Goal: Information Seeking & Learning: Check status

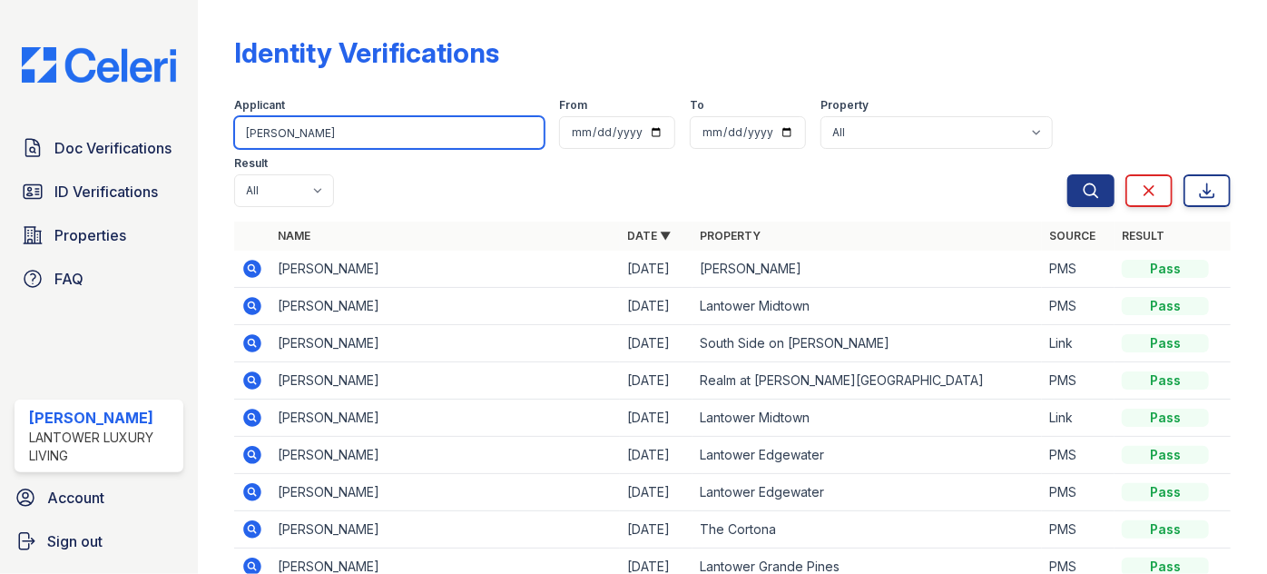
drag, startPoint x: 326, startPoint y: 133, endPoint x: 202, endPoint y: 143, distance: 123.9
click at [202, 143] on div "Identity Verifications Filter Applicant SANDRA From To Property All Lantower Am…" at bounding box center [732, 287] width 1069 height 574
type input "carpen"
click at [1068, 174] on button "Search" at bounding box center [1091, 190] width 47 height 33
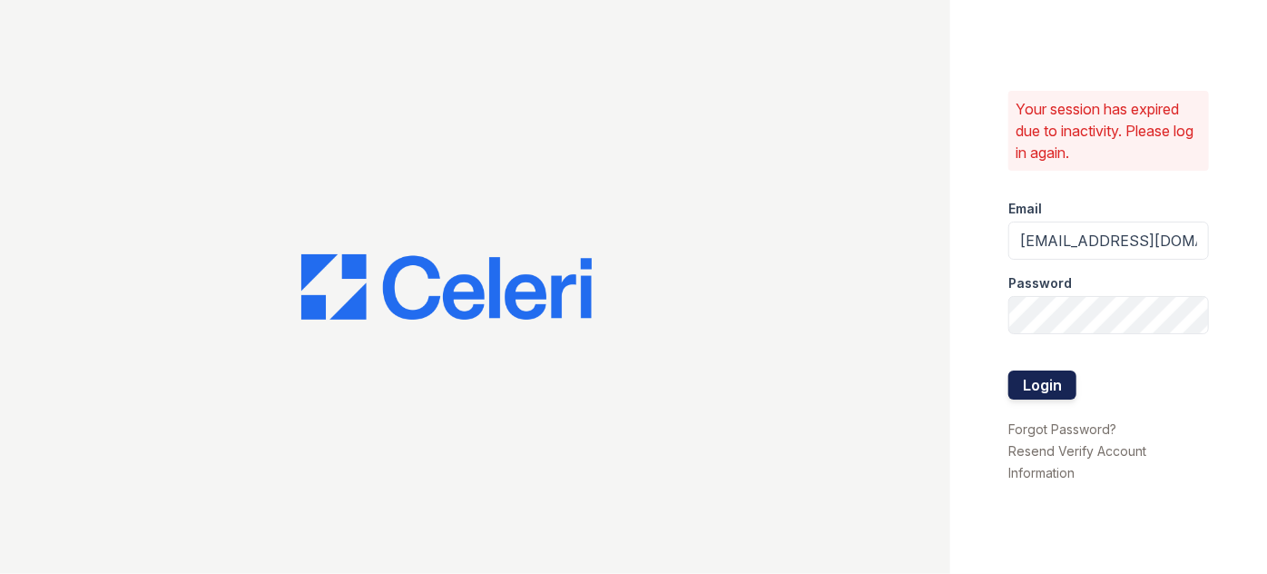
click at [1017, 379] on button "Login" at bounding box center [1043, 384] width 68 height 29
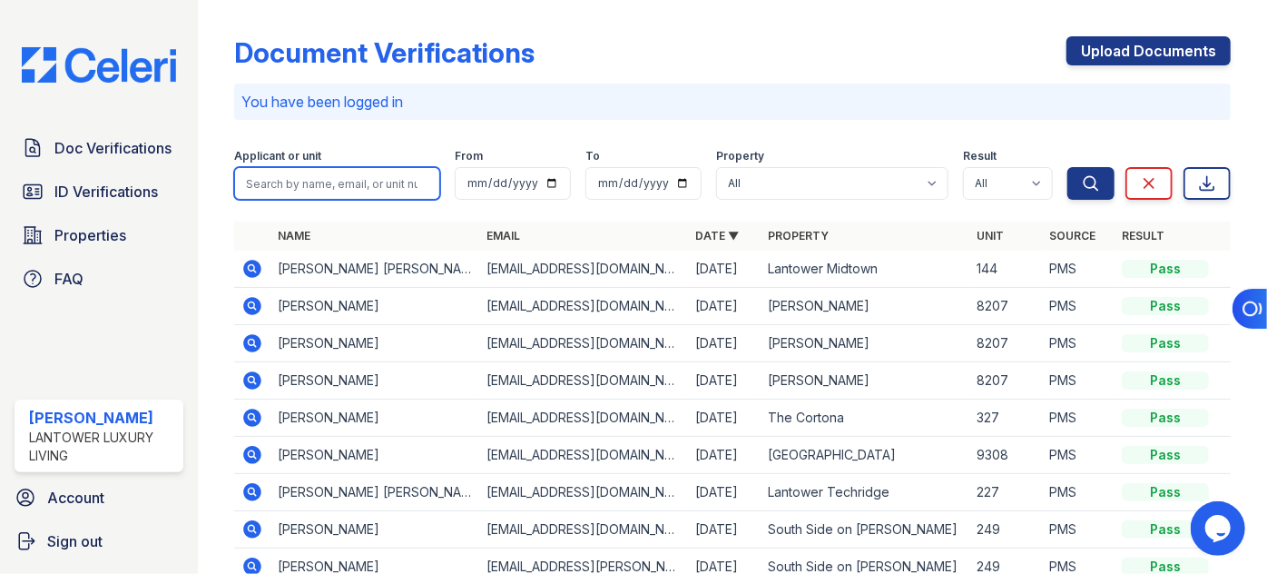
click at [328, 177] on input "search" at bounding box center [337, 183] width 206 height 33
type input "carpen"
click at [1068, 167] on button "Search" at bounding box center [1091, 183] width 47 height 33
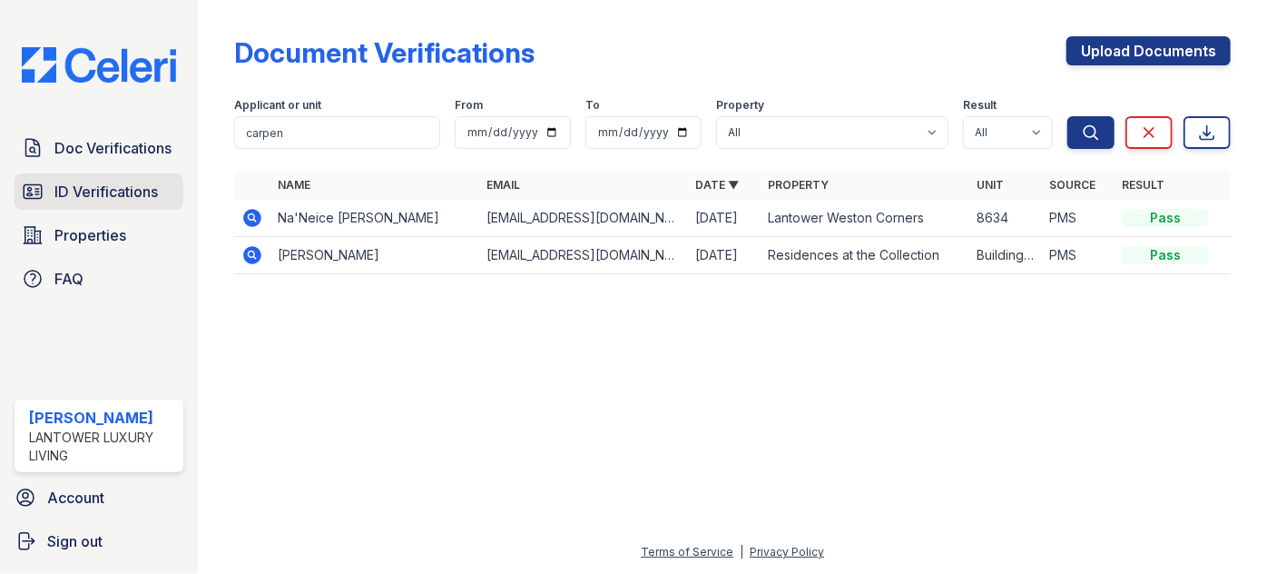
click at [92, 181] on span "ID Verifications" at bounding box center [105, 192] width 103 height 22
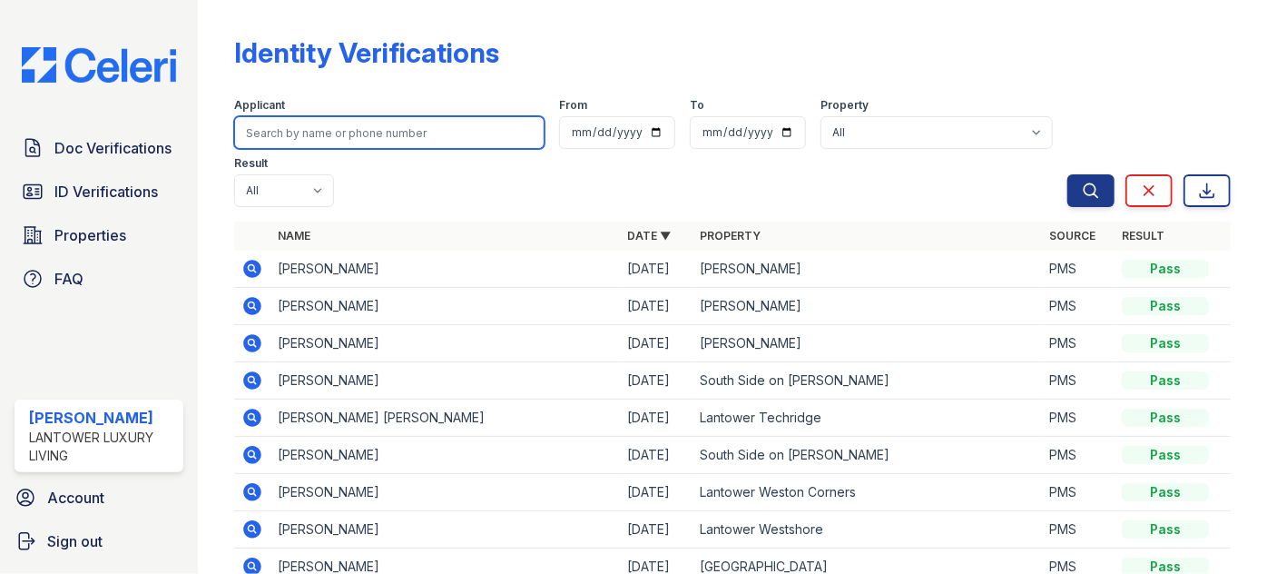
click at [285, 133] on input "search" at bounding box center [389, 132] width 310 height 33
type input "carpen"
click at [1068, 174] on button "Search" at bounding box center [1091, 190] width 47 height 33
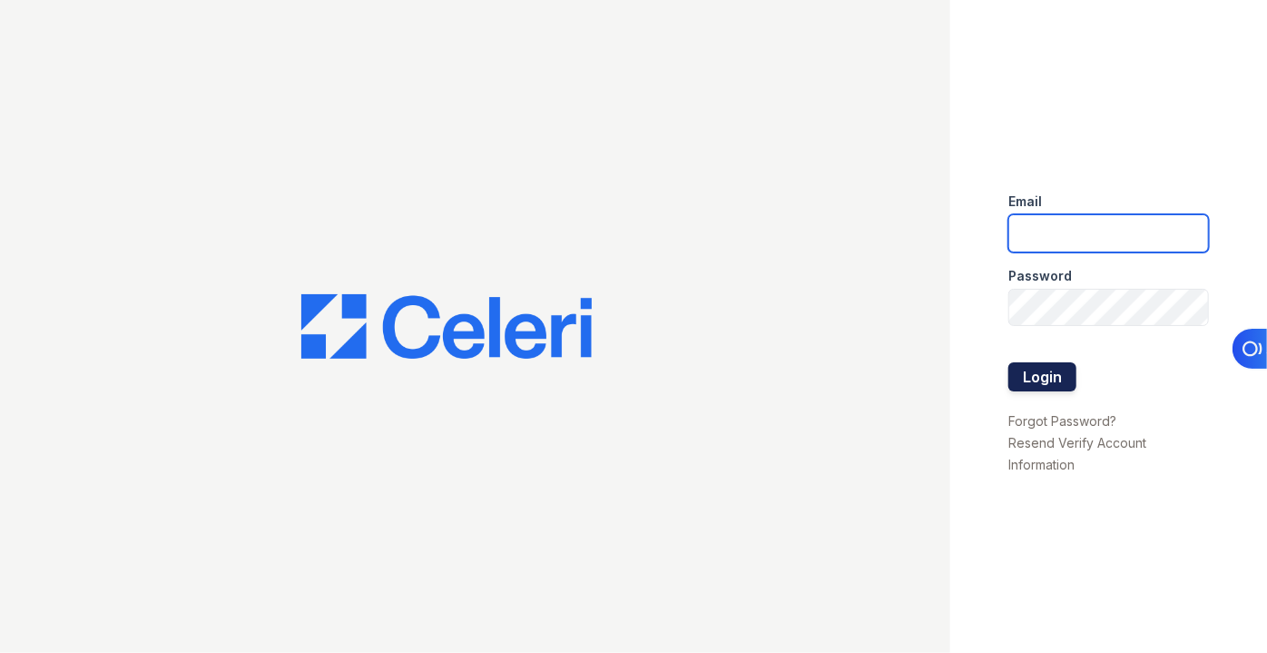
type input "[EMAIL_ADDRESS][DOMAIN_NAME]"
click at [1060, 389] on button "Login" at bounding box center [1043, 376] width 68 height 29
click at [1053, 366] on button "Login" at bounding box center [1043, 376] width 68 height 29
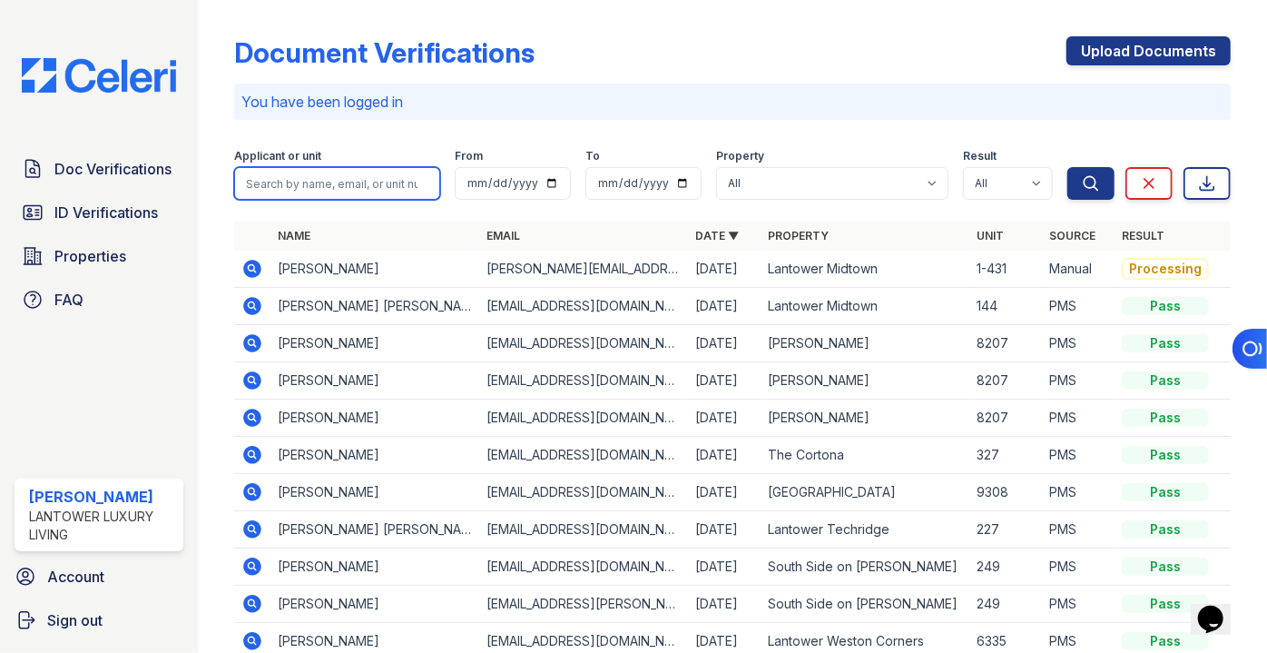
click at [317, 178] on input "search" at bounding box center [337, 183] width 206 height 33
type input "brindisi"
click at [1068, 167] on button "Search" at bounding box center [1091, 183] width 47 height 33
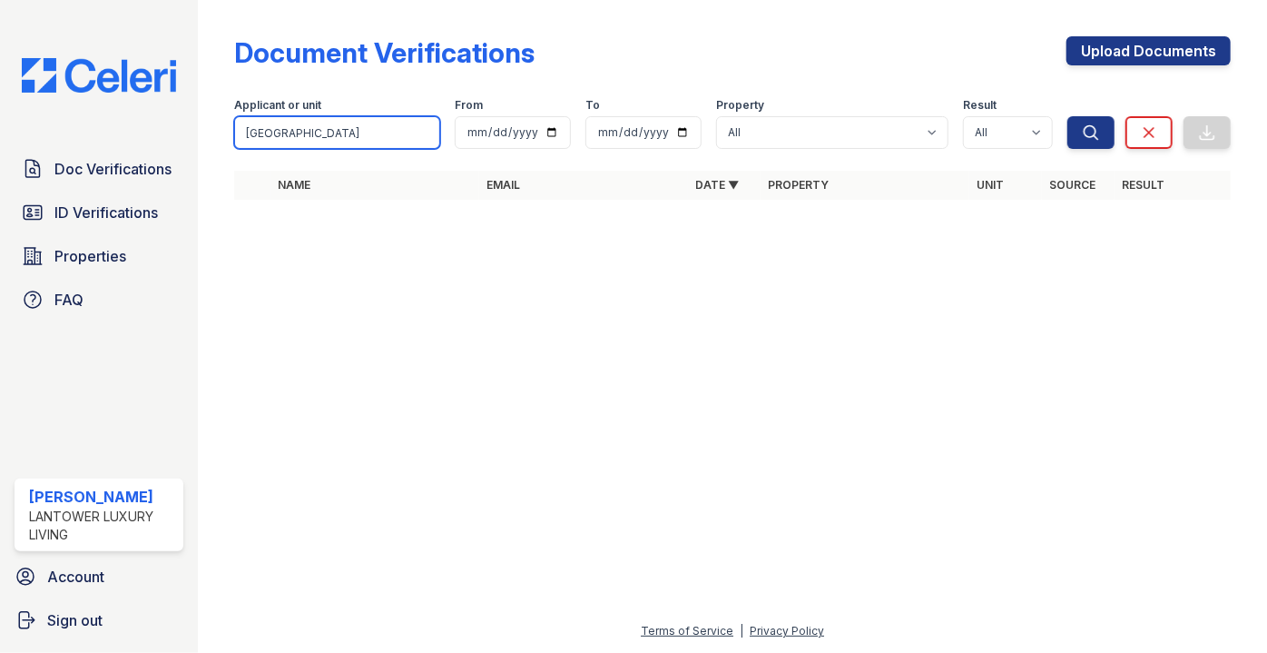
drag, startPoint x: 333, startPoint y: 137, endPoint x: 209, endPoint y: 147, distance: 124.8
click at [211, 146] on div "Document Verifications Upload Documents Filter Applicant or unit brindisi From …" at bounding box center [732, 326] width 1069 height 653
click at [334, 144] on input "brindisi" at bounding box center [337, 132] width 206 height 33
type input "b"
type input "domenic"
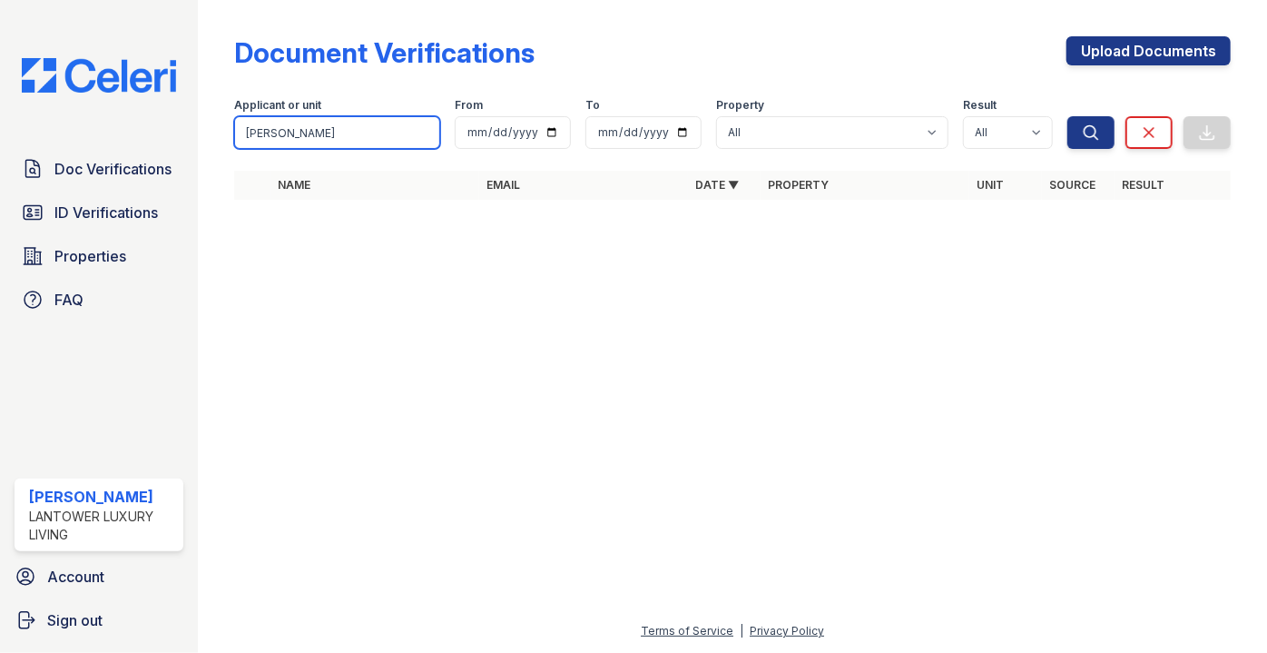
click at [1068, 116] on button "Search" at bounding box center [1091, 132] width 47 height 33
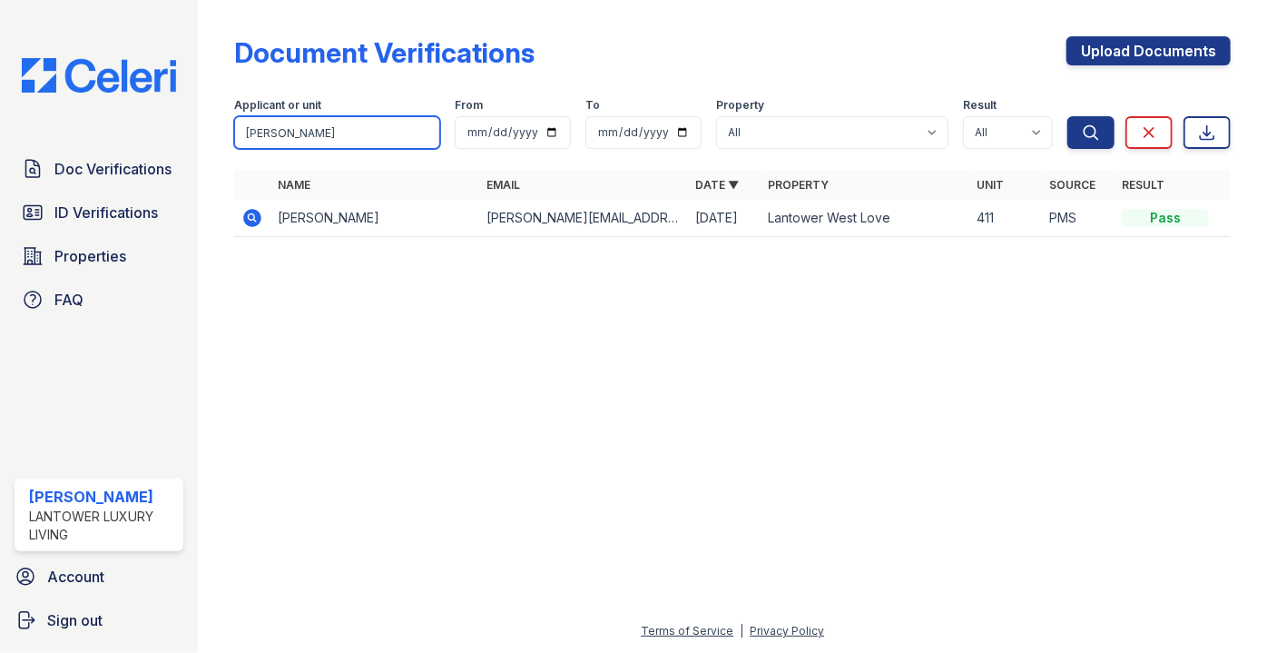
click at [324, 132] on input "domenic" at bounding box center [337, 132] width 206 height 33
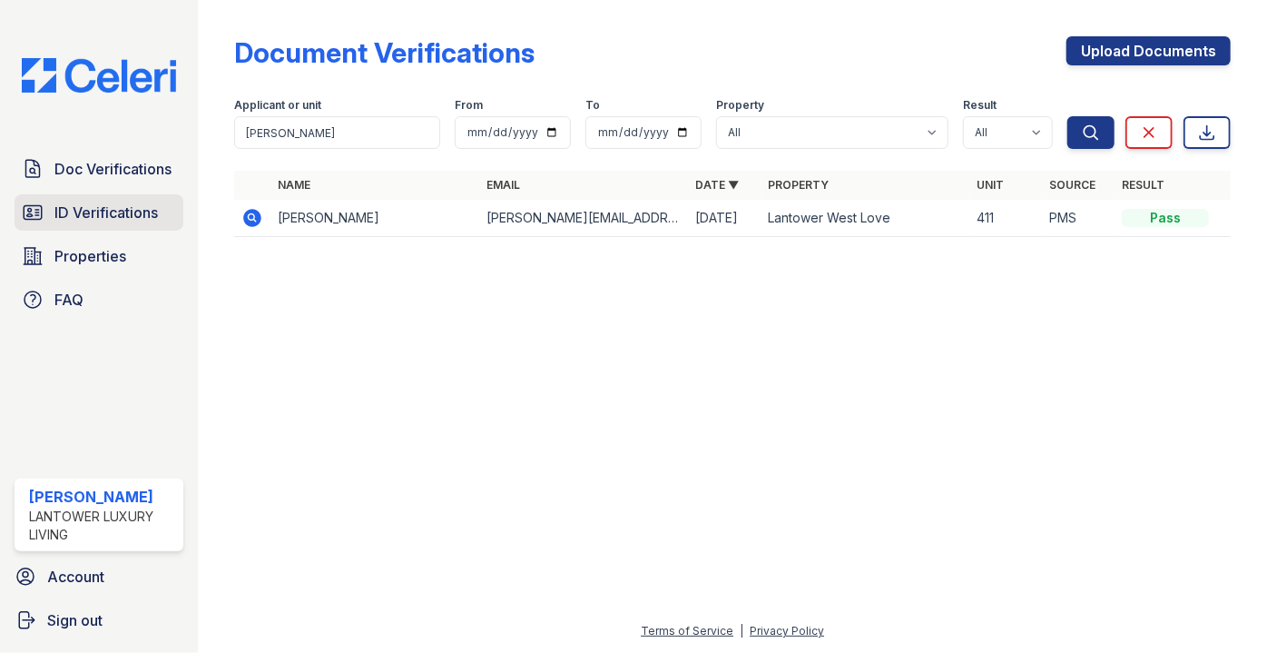
click at [150, 210] on span "ID Verifications" at bounding box center [105, 213] width 103 height 22
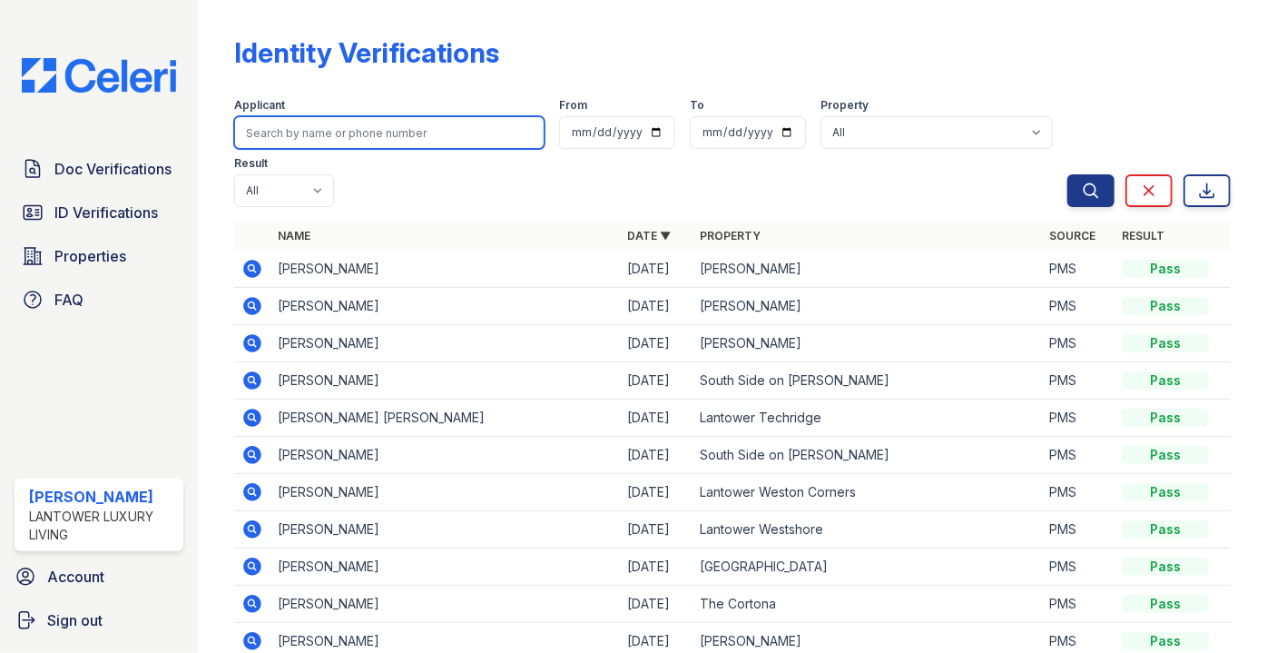
click at [293, 129] on input "search" at bounding box center [389, 132] width 310 height 33
type input "domenic"
click at [1068, 174] on button "Search" at bounding box center [1091, 190] width 47 height 33
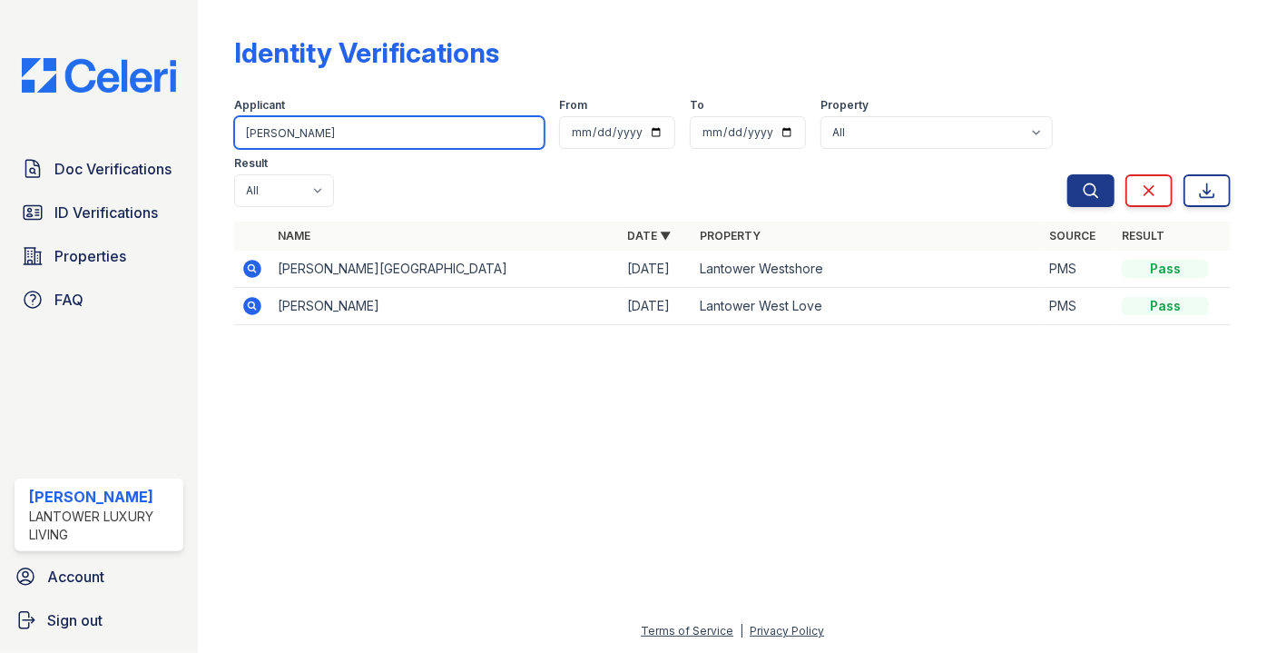
drag, startPoint x: 276, startPoint y: 127, endPoint x: 189, endPoint y: 125, distance: 87.2
click at [193, 123] on div "Doc Verifications ID Verifications Properties FAQ Paola Materan Orozco Lantower…" at bounding box center [633, 326] width 1267 height 653
type input "belof"
click at [1068, 174] on button "Search" at bounding box center [1091, 190] width 47 height 33
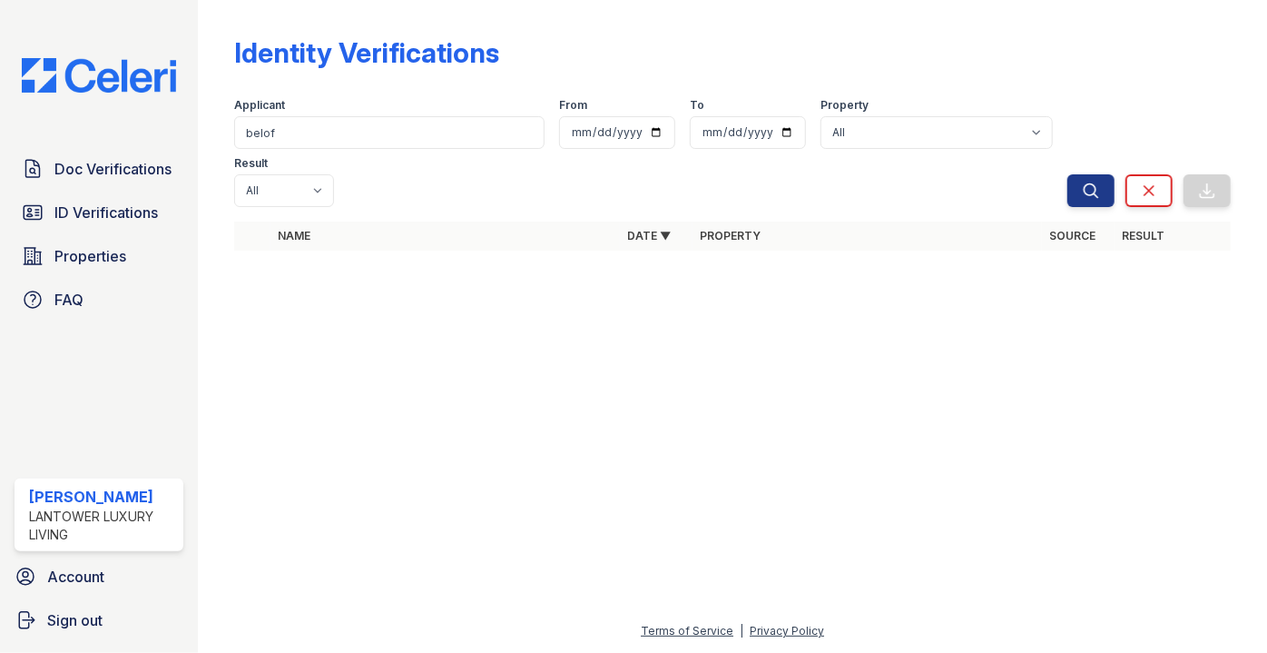
click at [311, 149] on form "Applicant belof From To Property All Lantower Ambrosio Lantower Asturia Lantowe…" at bounding box center [732, 149] width 997 height 131
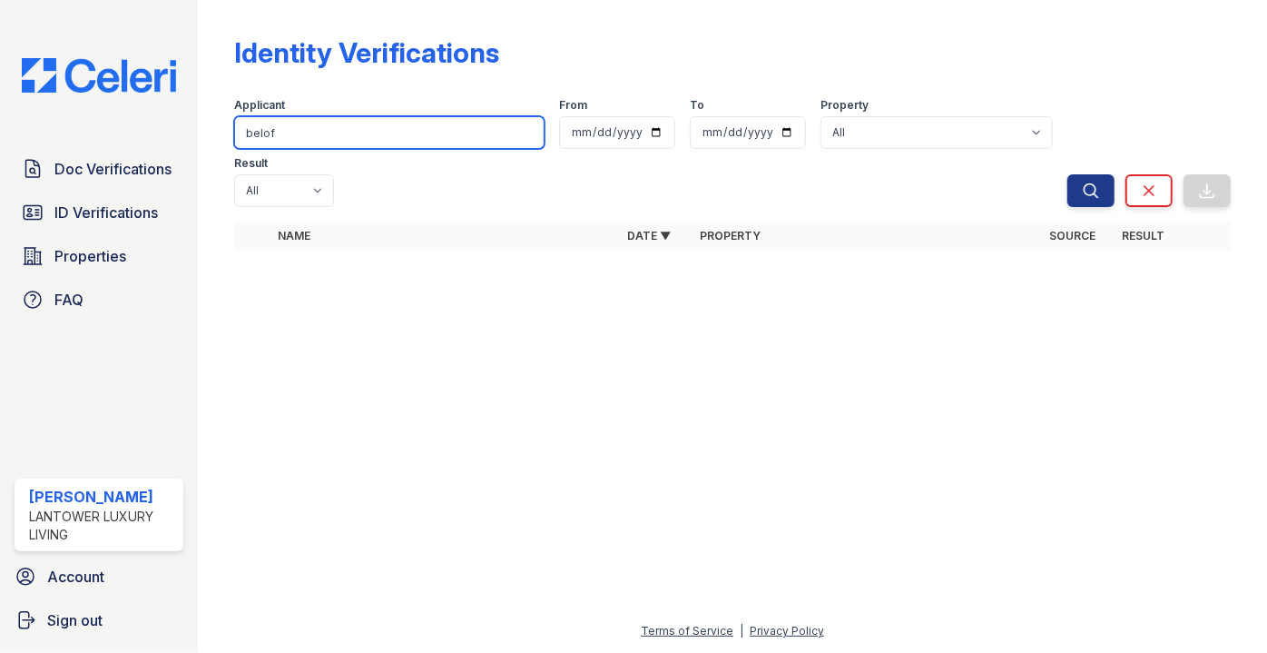
click at [316, 137] on input "belof" at bounding box center [389, 132] width 310 height 33
type input "beloff"
click at [1068, 174] on button "Search" at bounding box center [1091, 190] width 47 height 33
drag, startPoint x: 312, startPoint y: 127, endPoint x: 235, endPoint y: 133, distance: 77.4
click at [235, 133] on input "beloff" at bounding box center [389, 132] width 310 height 33
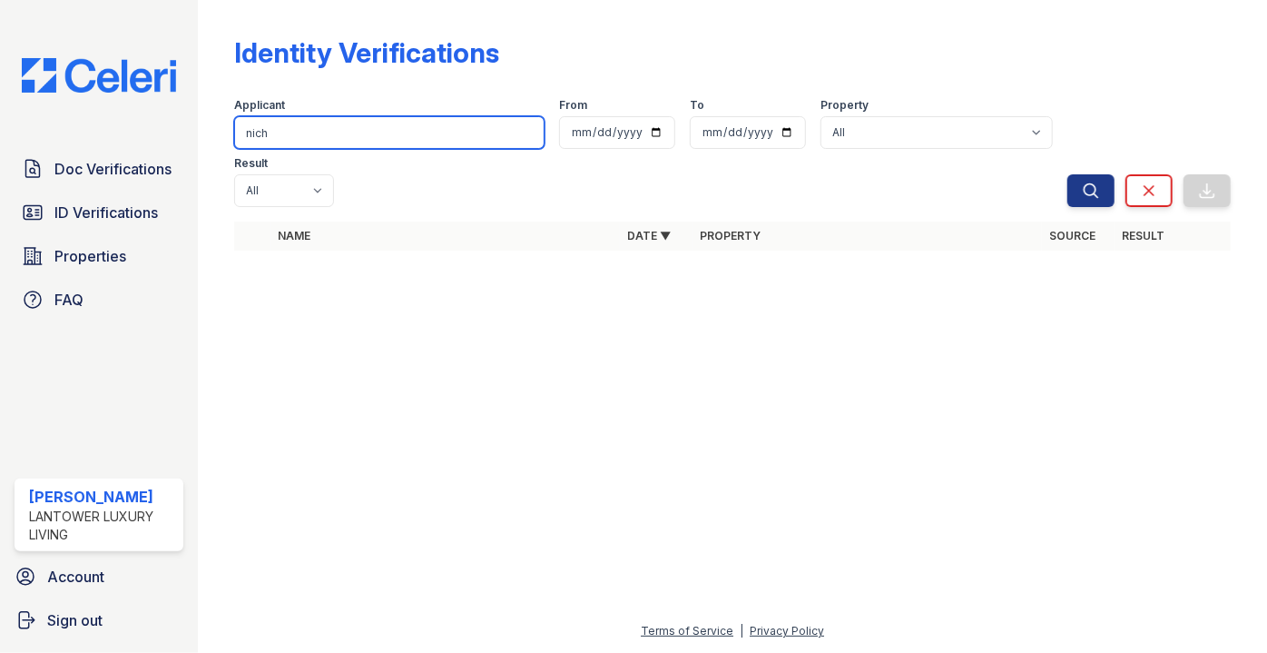
type input "nich"
click at [1068, 174] on button "Search" at bounding box center [1091, 190] width 47 height 33
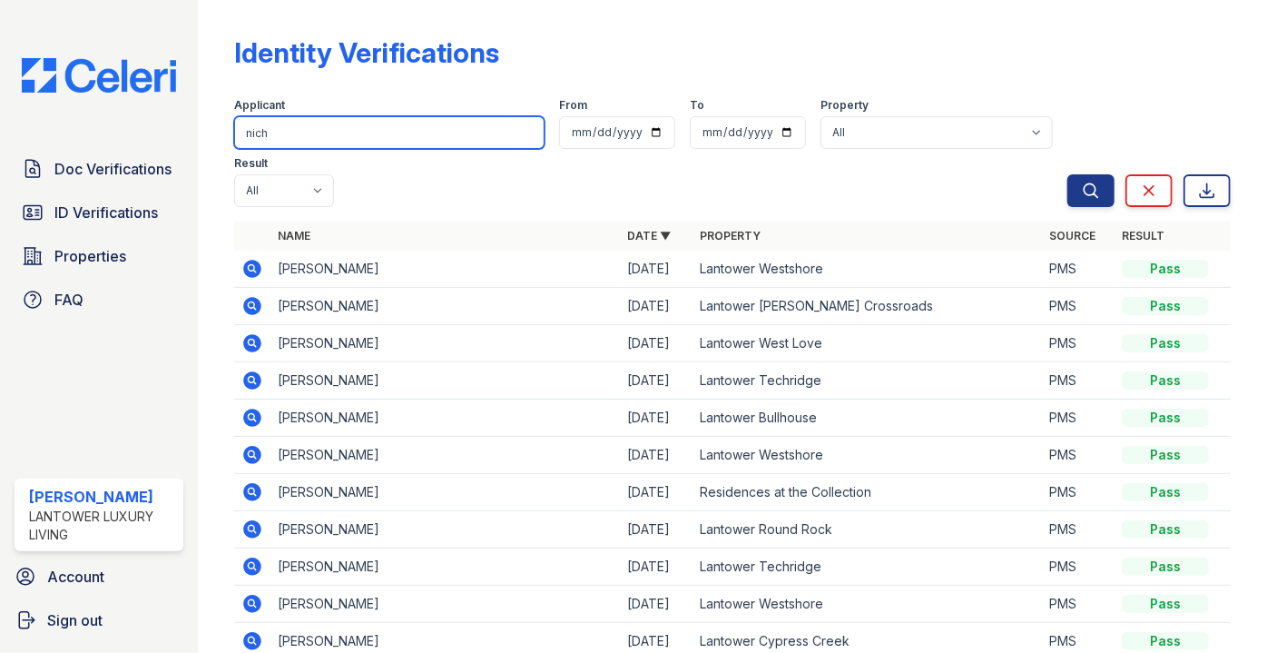
click at [331, 134] on input "nich" at bounding box center [389, 132] width 310 height 33
type input "nicholas"
click at [1068, 174] on button "Search" at bounding box center [1091, 190] width 47 height 33
click at [338, 134] on input "nicholas" at bounding box center [389, 132] width 310 height 33
type input "n"
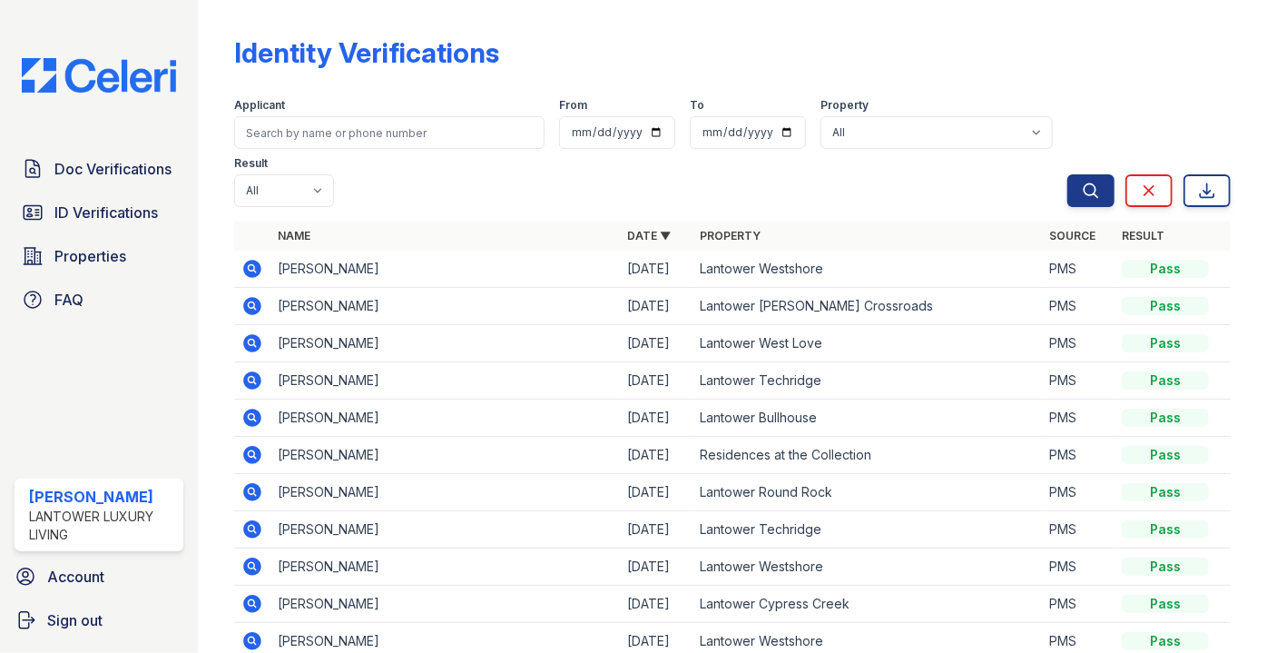
click at [859, 33] on div "Identity Verifications Filter Applicant From To Property All Lantower Ambrosio …" at bounding box center [732, 361] width 997 height 708
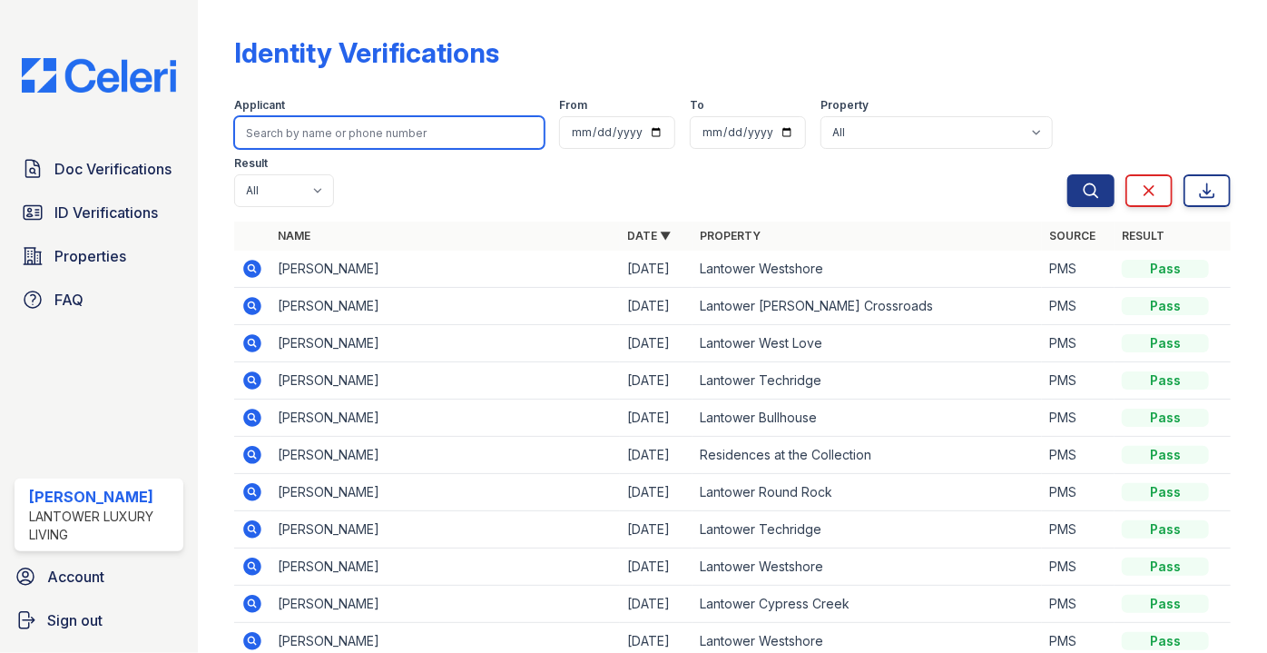
drag, startPoint x: 320, startPoint y: 146, endPoint x: 276, endPoint y: 140, distance: 44.0
click at [276, 140] on input "search" at bounding box center [389, 132] width 310 height 33
type input "genier"
click at [1068, 174] on button "Search" at bounding box center [1091, 190] width 47 height 33
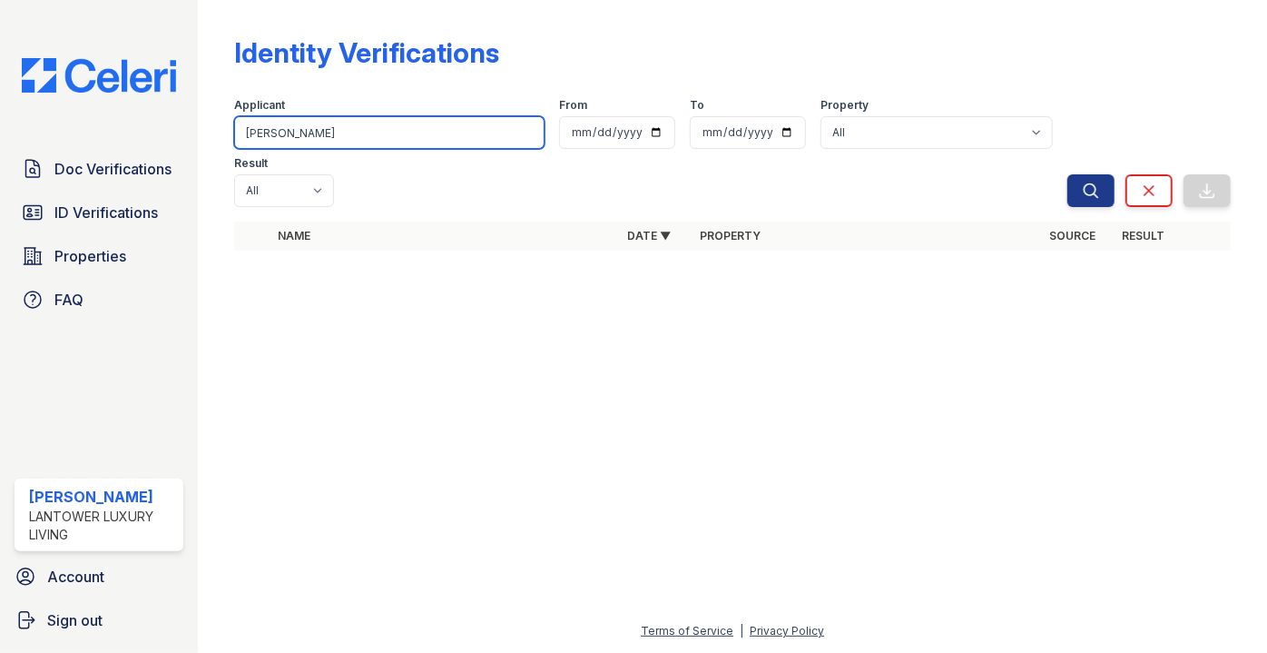
click at [297, 137] on input "genier" at bounding box center [389, 132] width 310 height 33
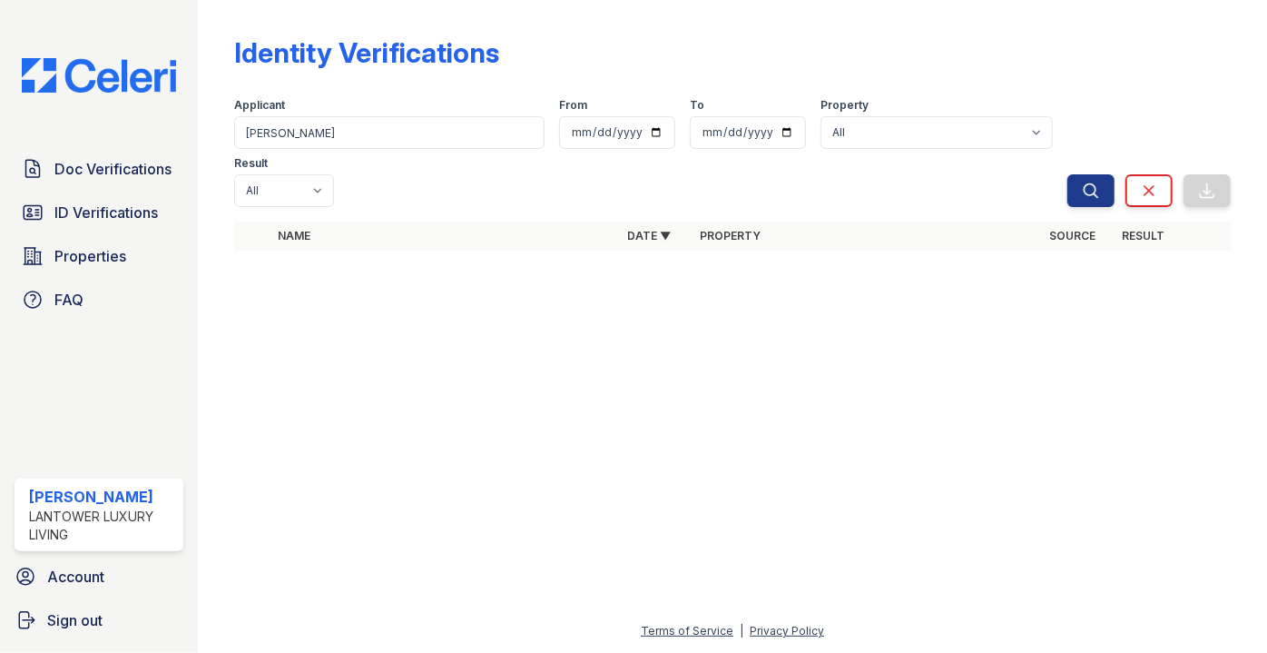
drag, startPoint x: 903, startPoint y: 386, endPoint x: 646, endPoint y: 285, distance: 276.8
click at [903, 386] on div at bounding box center [732, 459] width 1011 height 322
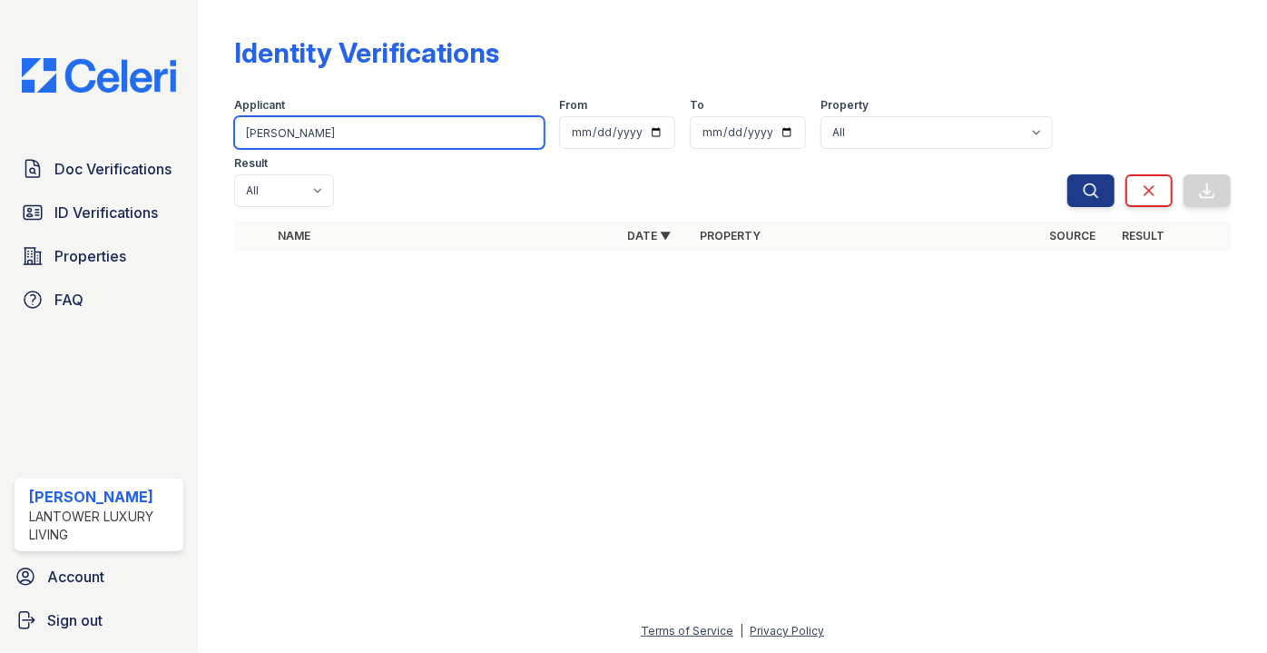
click at [343, 128] on input "genier" at bounding box center [389, 132] width 310 height 33
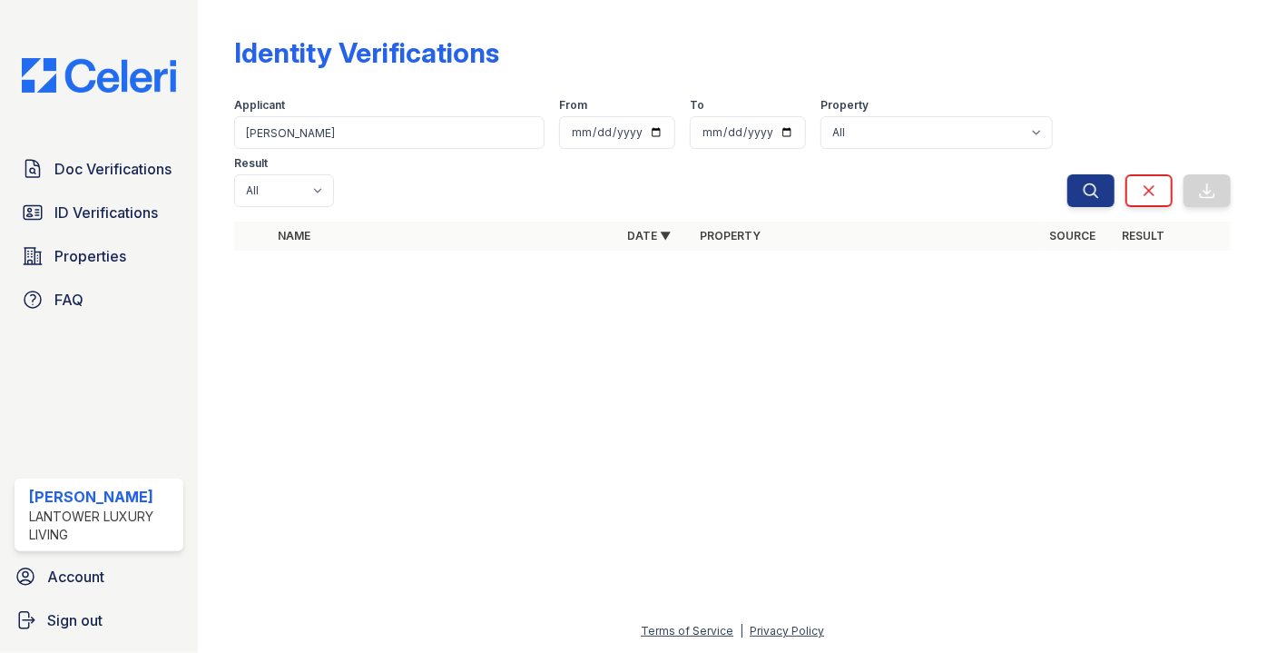
click at [977, 298] on div at bounding box center [732, 459] width 1011 height 322
click at [935, 365] on div at bounding box center [732, 459] width 1011 height 322
drag, startPoint x: 843, startPoint y: 473, endPoint x: 549, endPoint y: 54, distance: 511.8
click at [741, 370] on div at bounding box center [732, 459] width 1011 height 322
drag, startPoint x: 956, startPoint y: 212, endPoint x: 694, endPoint y: 113, distance: 280.7
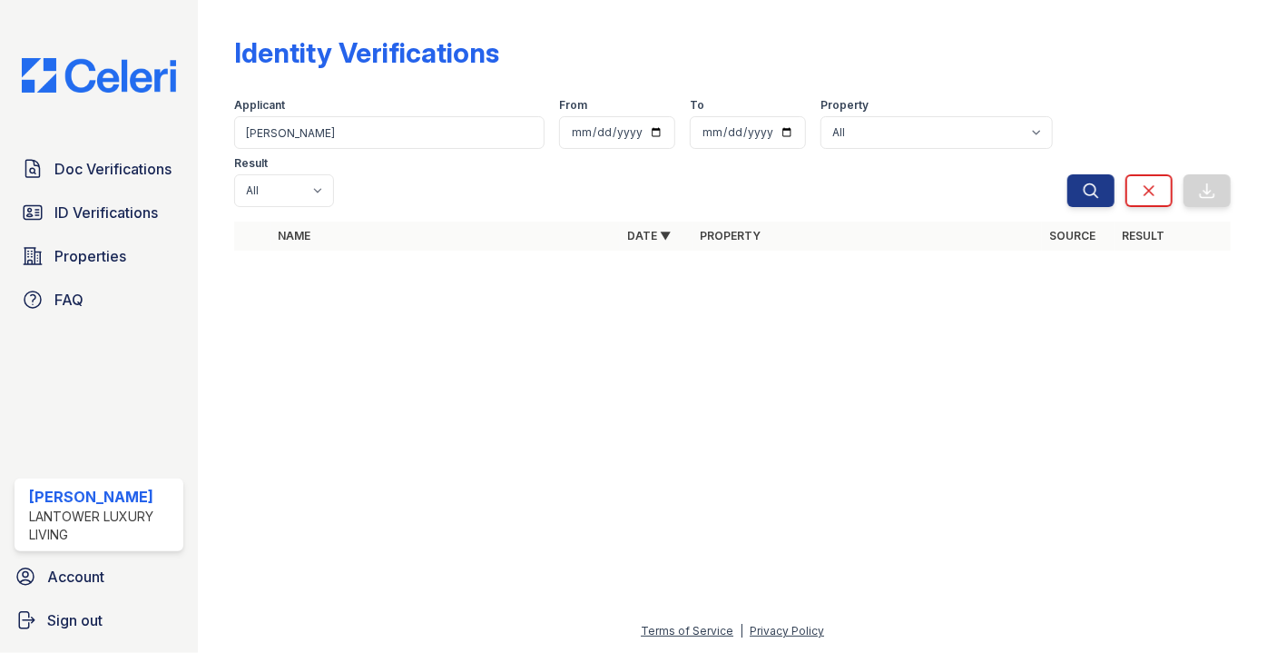
click at [956, 212] on div "Identity Verifications Filter Applicant genier From To Property All Lantower Am…" at bounding box center [732, 149] width 1011 height 298
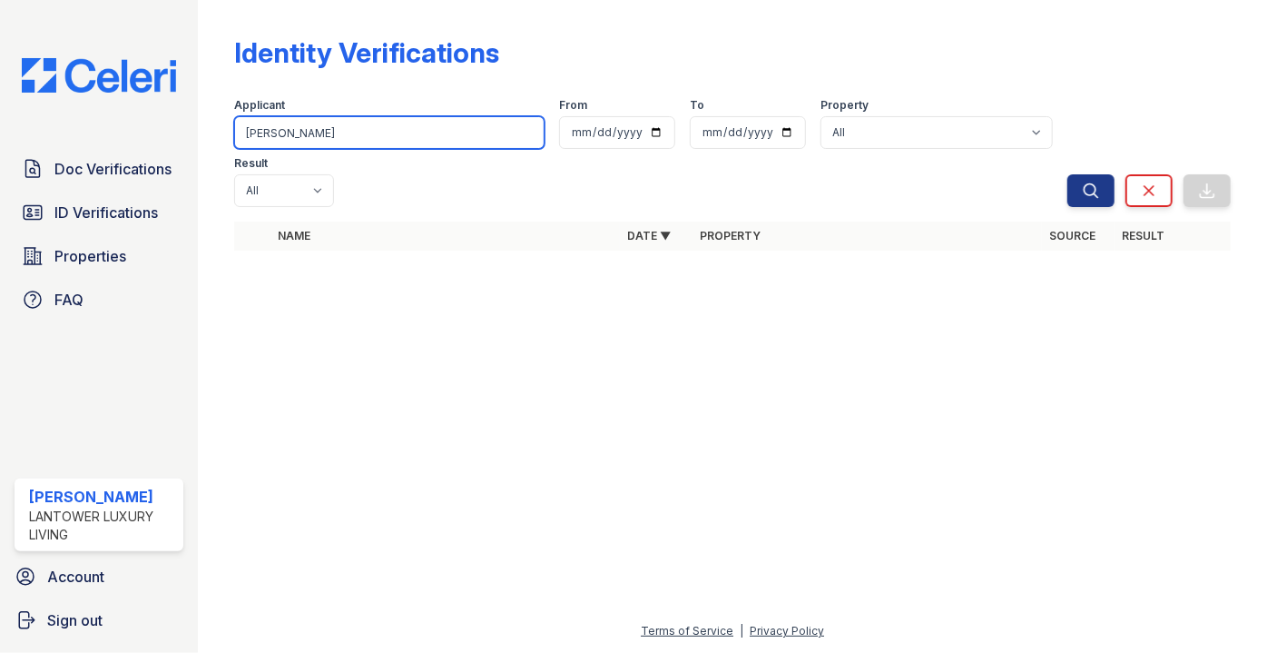
drag, startPoint x: 307, startPoint y: 132, endPoint x: 211, endPoint y: 125, distance: 96.4
click at [211, 125] on div "Identity Verifications Filter Applicant genier From To Property All Lantower Am…" at bounding box center [732, 326] width 1069 height 653
type input "guido"
click at [1068, 174] on button "Search" at bounding box center [1091, 190] width 47 height 33
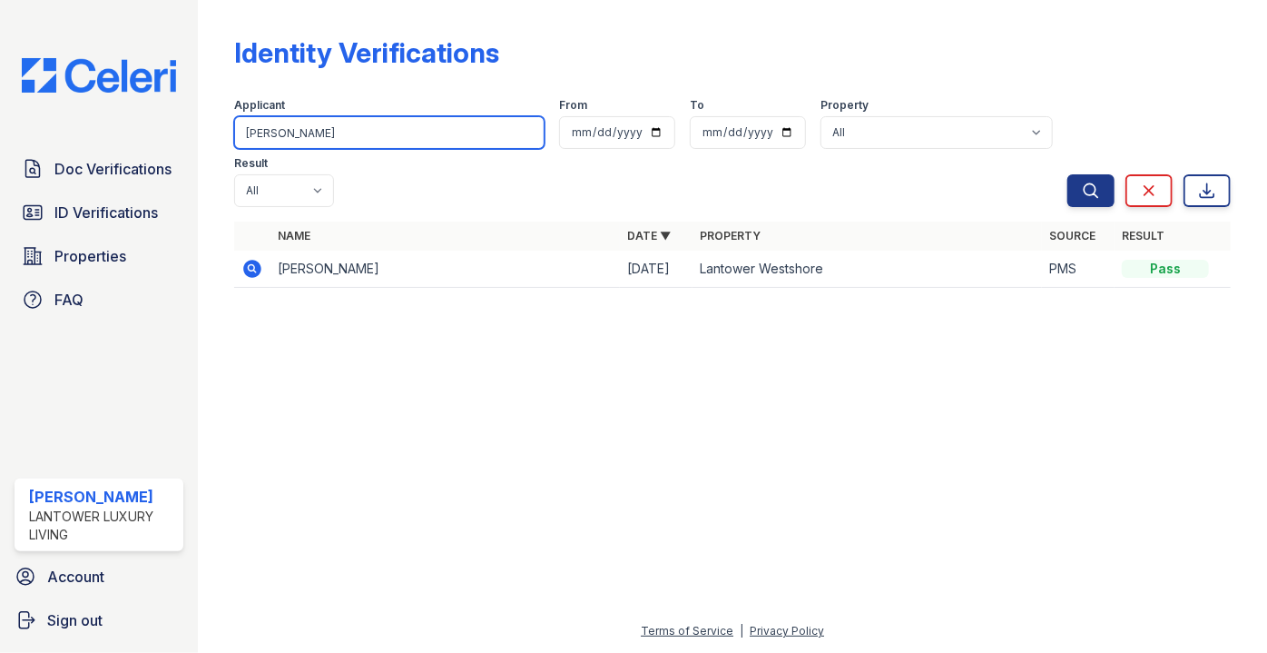
drag, startPoint x: 259, startPoint y: 137, endPoint x: 212, endPoint y: 147, distance: 47.4
click at [221, 138] on div "Identity Verifications Filter Applicant guido From To Property All Lantower Amb…" at bounding box center [732, 326] width 1069 height 653
type input "alaa"
click at [1068, 174] on button "Search" at bounding box center [1091, 190] width 47 height 33
drag, startPoint x: 295, startPoint y: 139, endPoint x: 197, endPoint y: 134, distance: 98.2
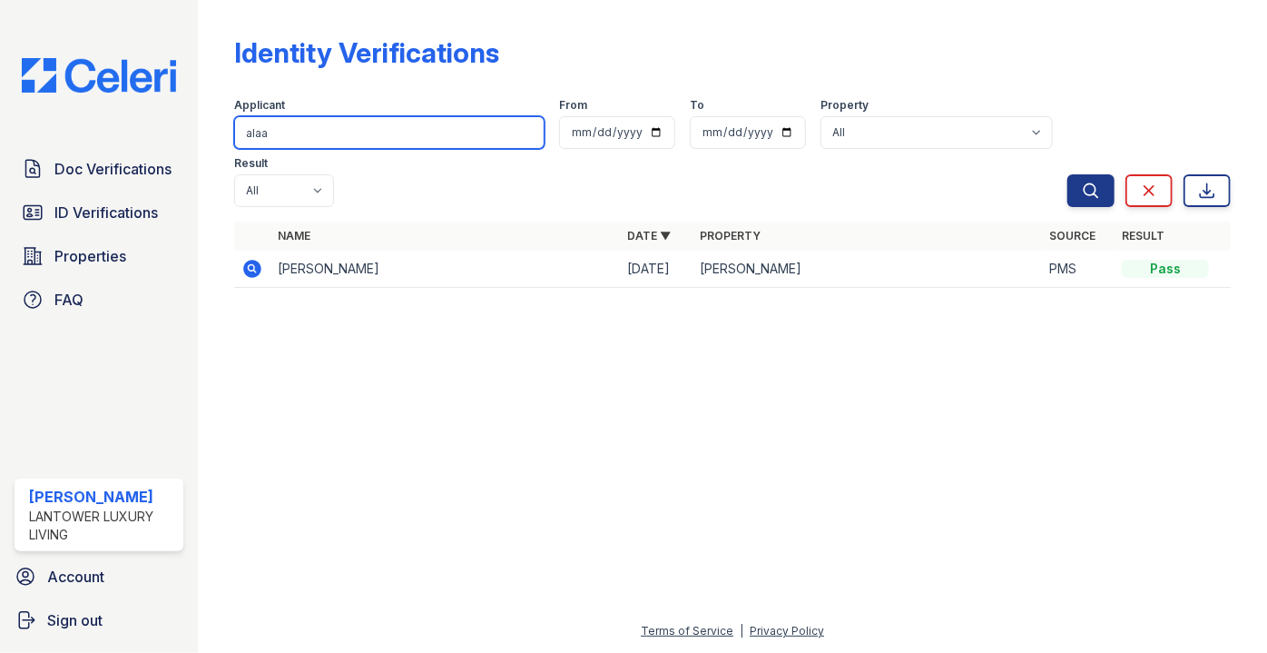
click at [197, 134] on div "Doc Verifications ID Verifications Properties FAQ Paola Materan Orozco Lantower…" at bounding box center [633, 326] width 1267 height 653
type input "muja"
click at [1068, 174] on button "Search" at bounding box center [1091, 190] width 47 height 33
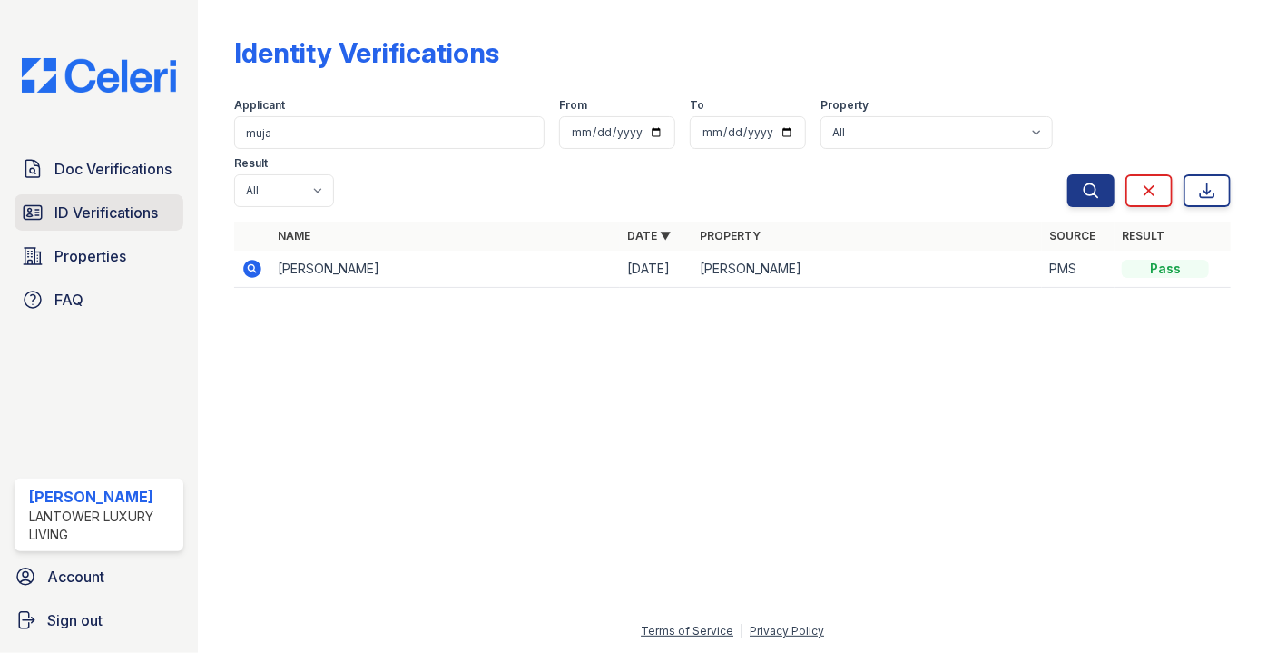
click at [121, 203] on span "ID Verifications" at bounding box center [105, 213] width 103 height 22
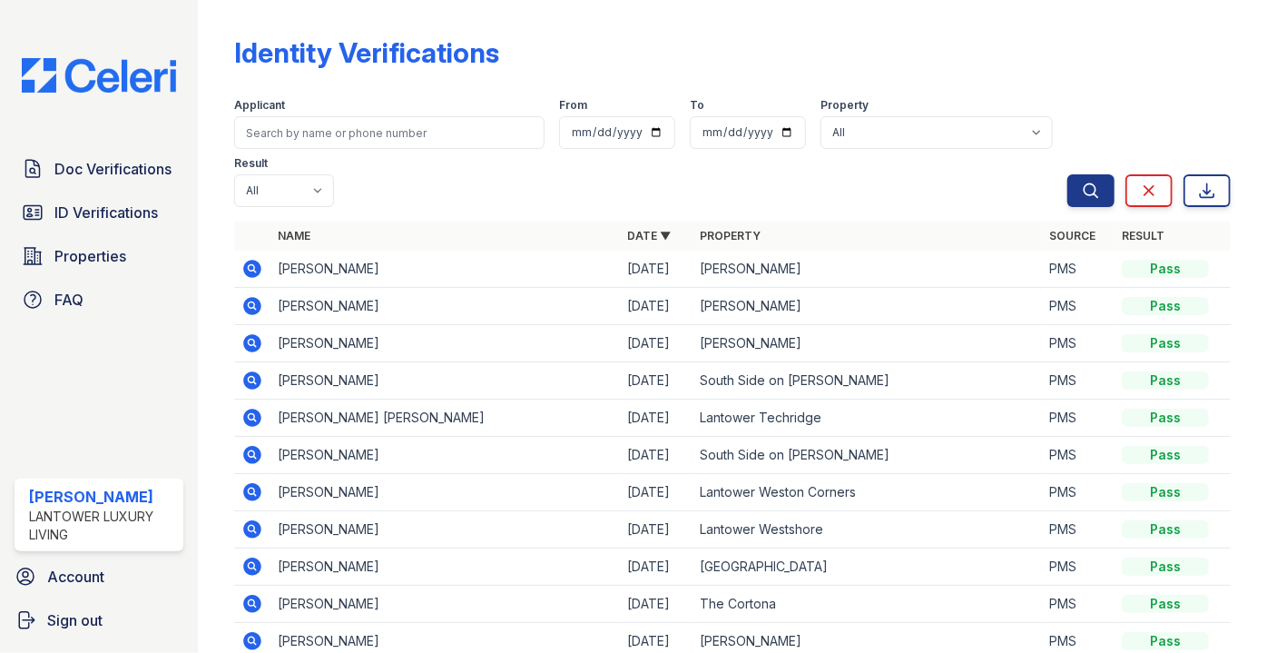
click at [310, 122] on input "search" at bounding box center [389, 132] width 310 height 33
click at [116, 182] on link "Doc Verifications" at bounding box center [99, 169] width 169 height 36
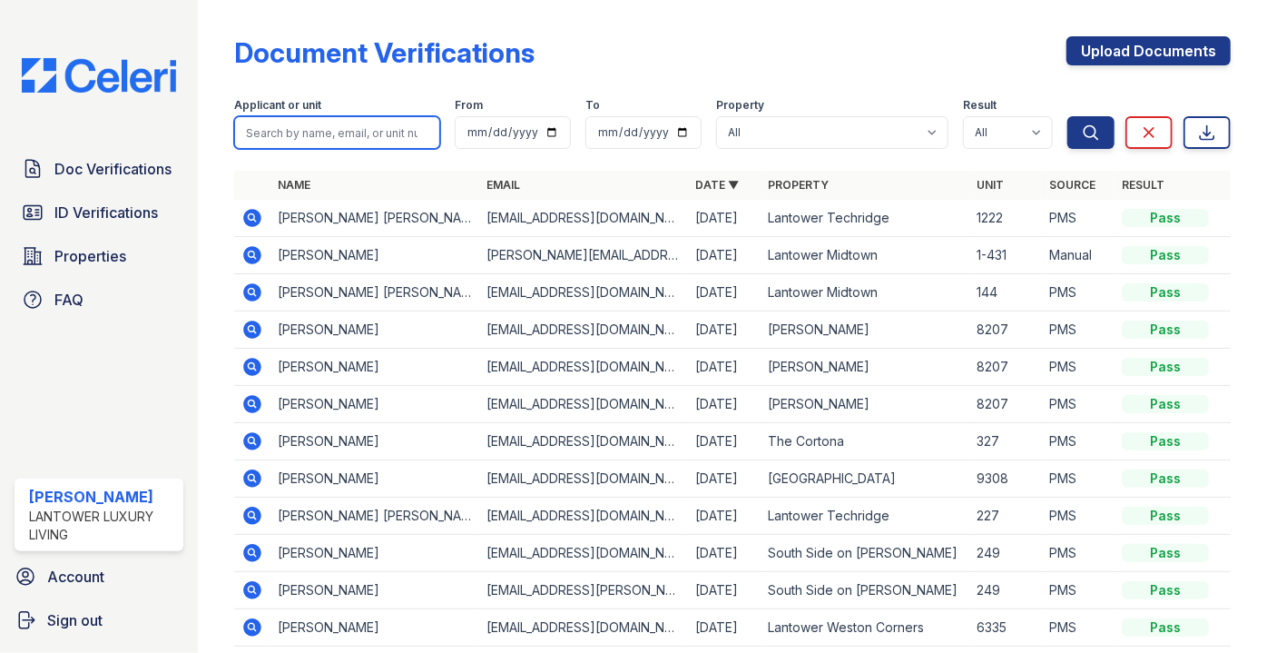
click at [293, 130] on input "search" at bounding box center [337, 132] width 206 height 33
type input "ala"
click at [1068, 116] on button "Search" at bounding box center [1091, 132] width 47 height 33
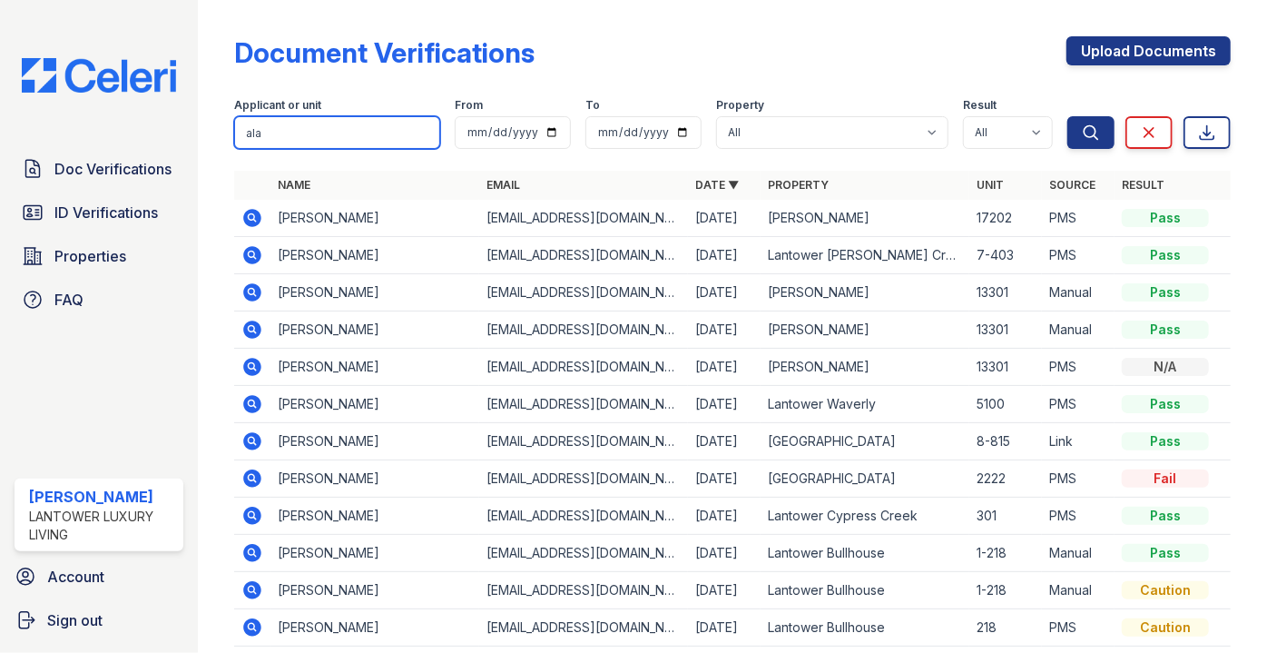
click at [298, 128] on input "ala" at bounding box center [337, 132] width 206 height 33
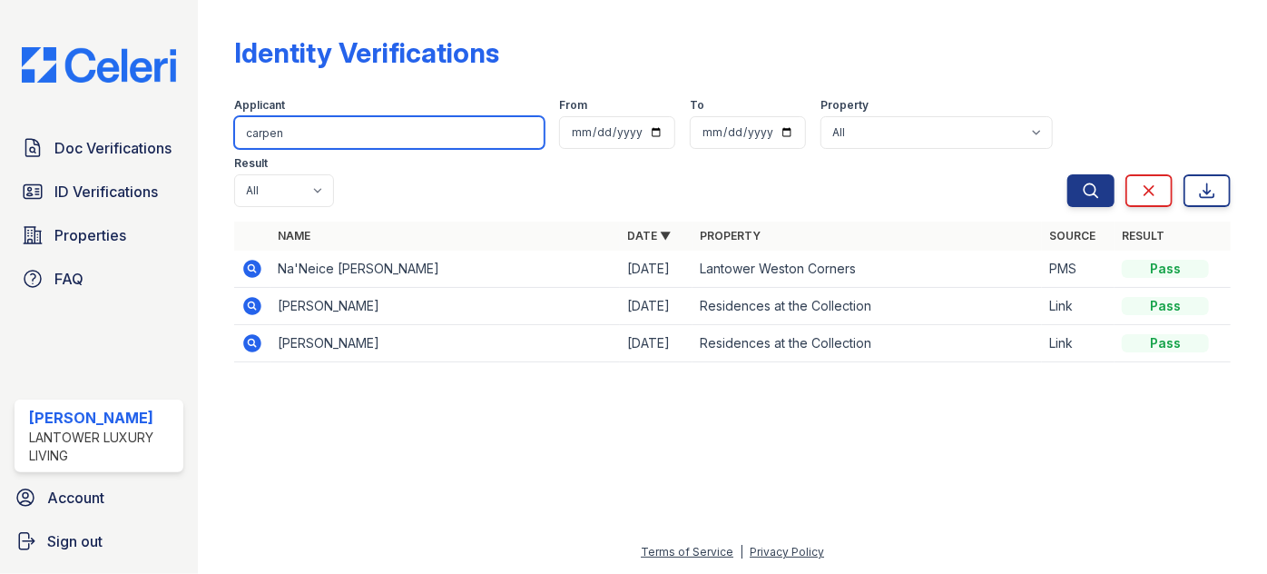
drag, startPoint x: 240, startPoint y: 145, endPoint x: 252, endPoint y: 140, distance: 13.8
click at [247, 142] on input "carpen" at bounding box center [389, 132] width 310 height 33
drag, startPoint x: 340, startPoint y: 123, endPoint x: 320, endPoint y: 126, distance: 20.3
click at [322, 125] on input "carpen" at bounding box center [389, 132] width 310 height 33
drag, startPoint x: 370, startPoint y: 118, endPoint x: 194, endPoint y: 118, distance: 175.2
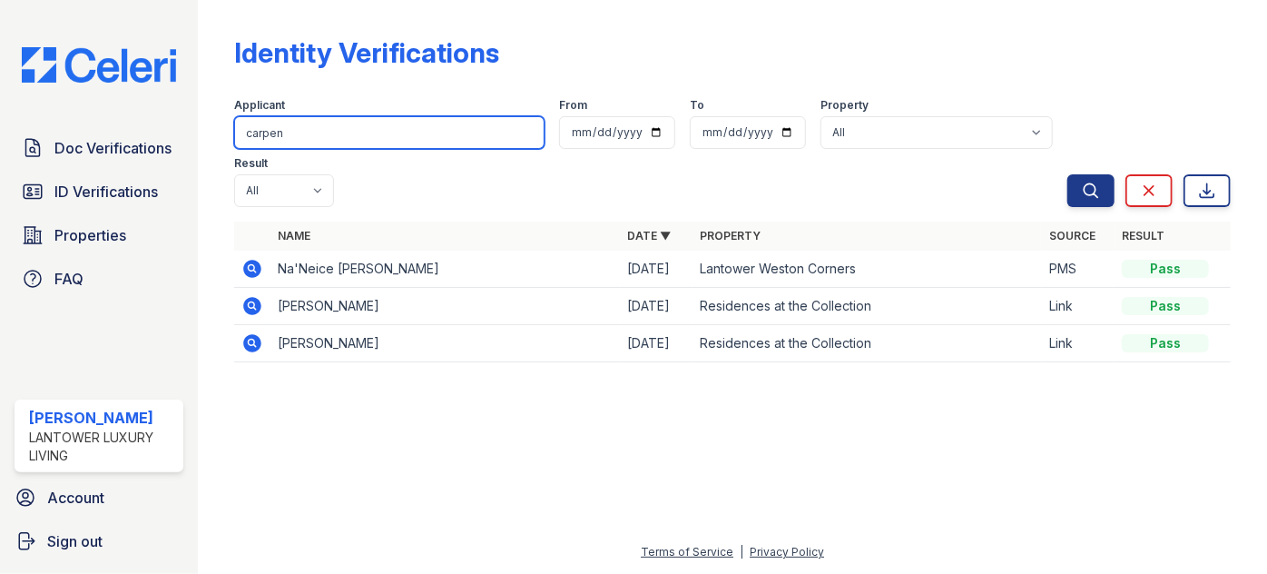
click at [196, 119] on div "Doc Verifications ID Verifications Properties FAQ [PERSON_NAME] Lantower Luxury…" at bounding box center [633, 287] width 1267 height 574
type input "jade"
click at [1068, 174] on button "Search" at bounding box center [1091, 190] width 47 height 33
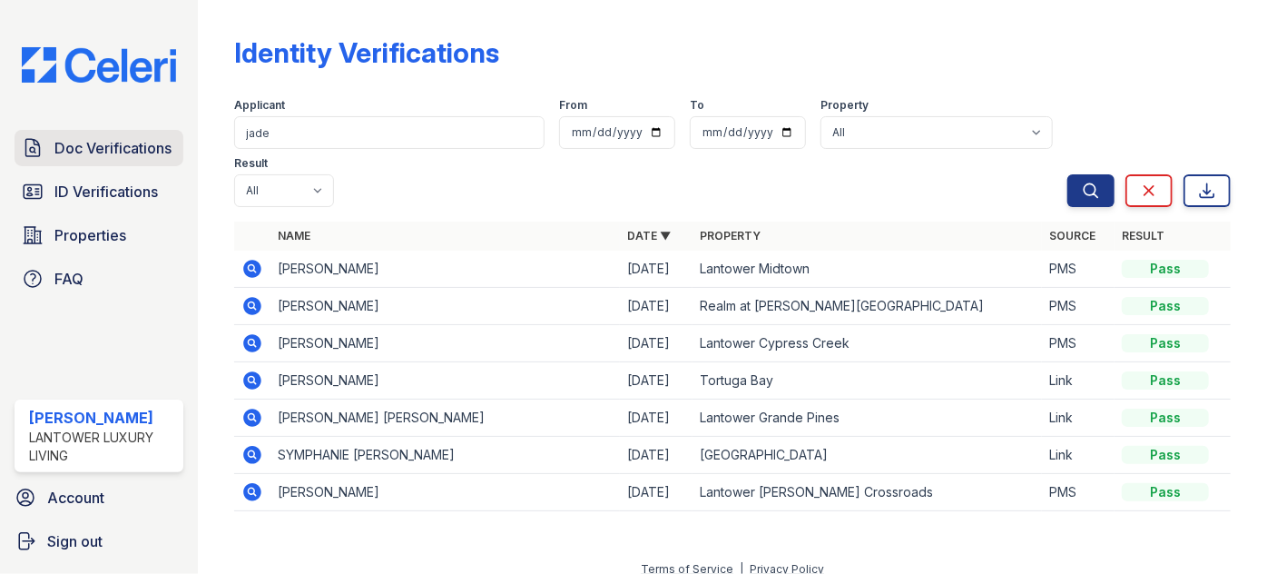
click at [102, 141] on span "Doc Verifications" at bounding box center [112, 148] width 117 height 22
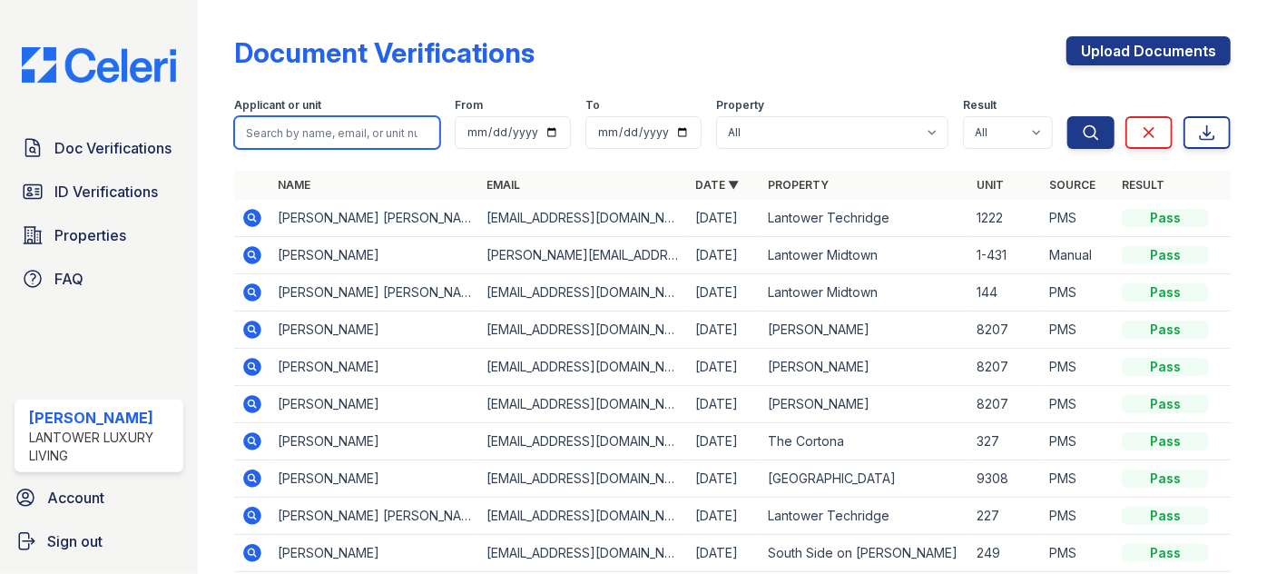
click at [261, 133] on input "search" at bounding box center [337, 132] width 206 height 33
type input "j"
type input "jade"
click at [1068, 116] on button "Search" at bounding box center [1091, 132] width 47 height 33
